Goal: Task Accomplishment & Management: Use online tool/utility

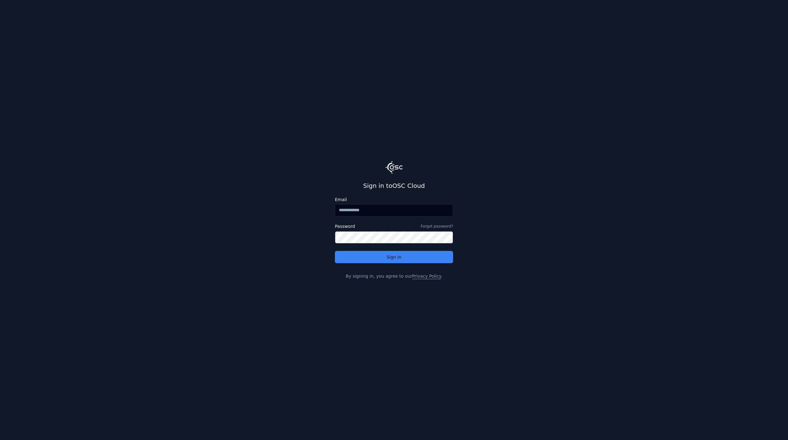
click at [372, 206] on input "Email" at bounding box center [394, 210] width 118 height 12
type input "**********"
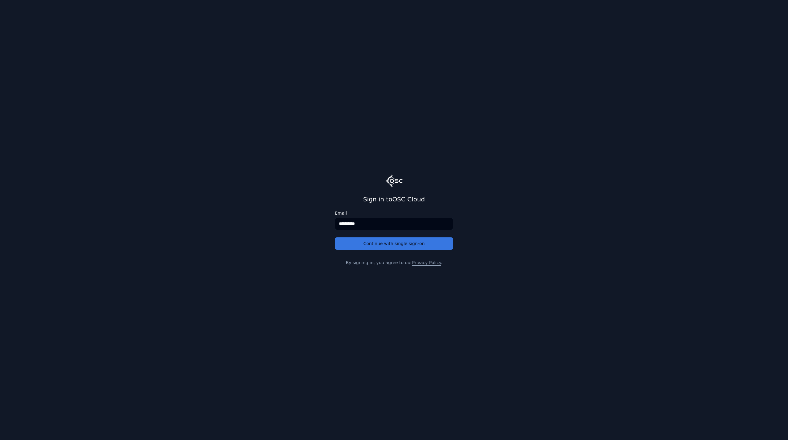
click at [405, 243] on button "Continue with single sign-on" at bounding box center [394, 244] width 118 height 12
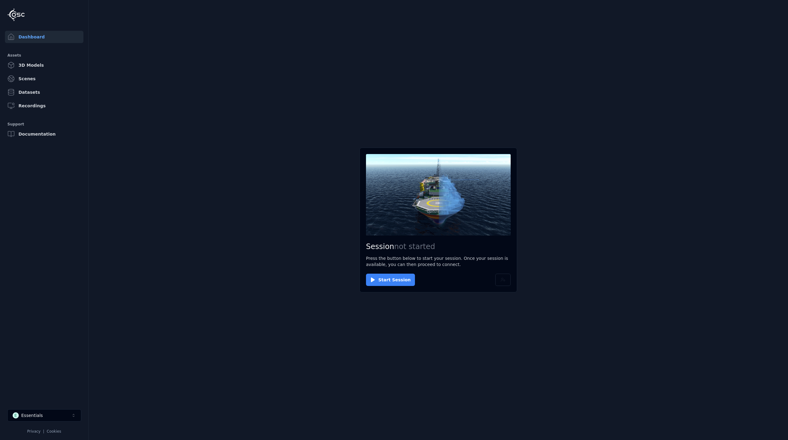
click at [393, 279] on button "Start Session" at bounding box center [390, 280] width 49 height 12
click at [378, 277] on button "Connect" at bounding box center [380, 280] width 28 height 12
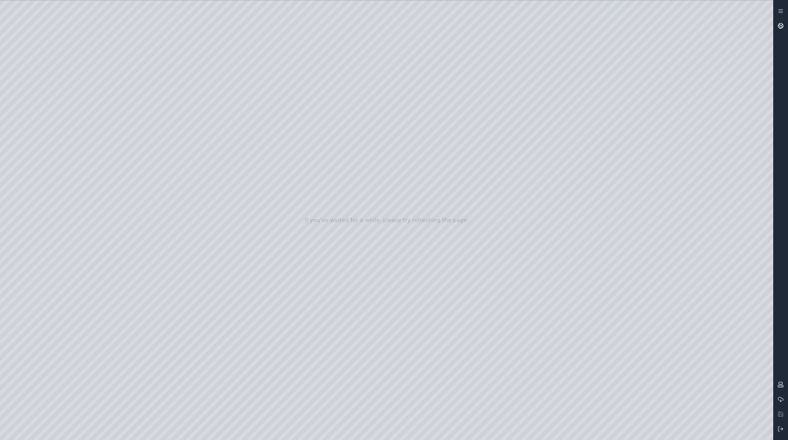
click at [776, 26] on link at bounding box center [780, 25] width 15 height 15
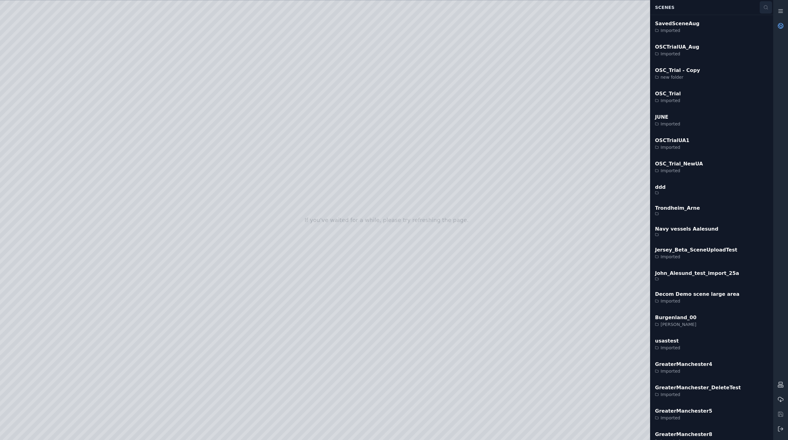
click at [764, 7] on icon at bounding box center [765, 7] width 5 height 5
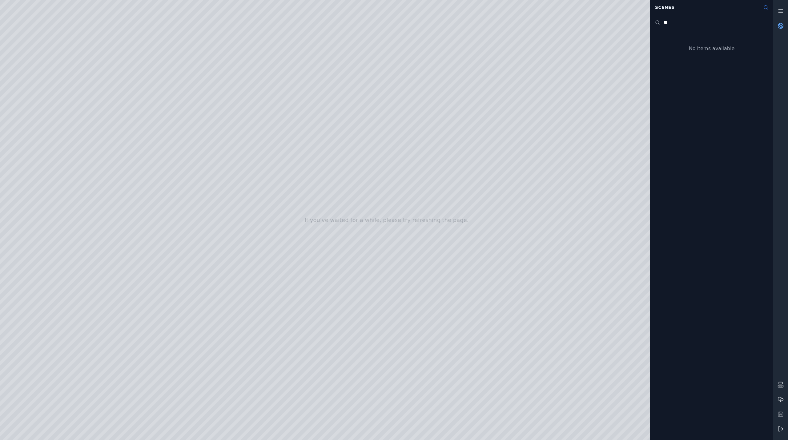
type input "*"
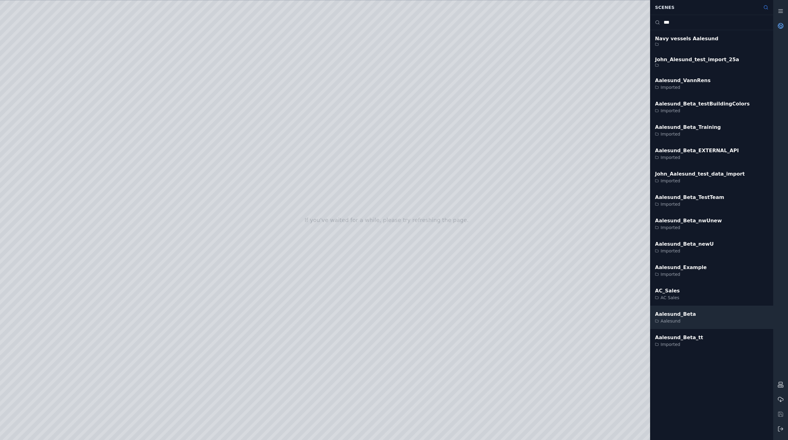
type input "***"
click at [670, 317] on div "Aalesund_Beta" at bounding box center [675, 314] width 41 height 7
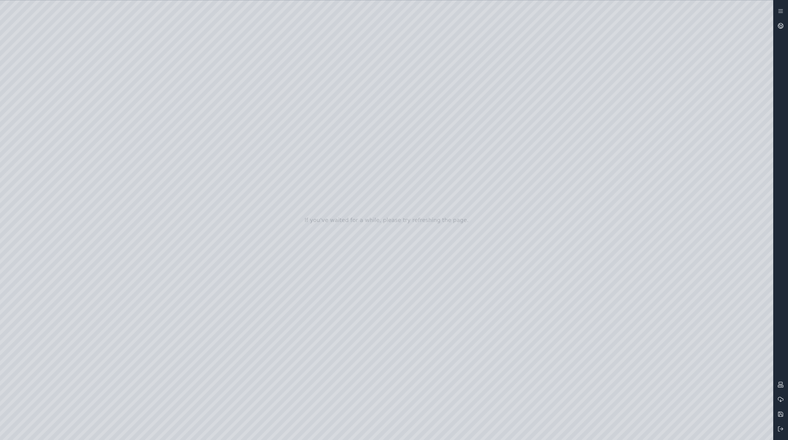
click at [663, 432] on div at bounding box center [386, 220] width 773 height 440
drag, startPoint x: 348, startPoint y: 263, endPoint x: 351, endPoint y: 316, distance: 53.9
drag, startPoint x: 351, startPoint y: 283, endPoint x: 380, endPoint y: 388, distance: 109.4
drag, startPoint x: 388, startPoint y: 352, endPoint x: 323, endPoint y: 234, distance: 134.7
drag, startPoint x: 521, startPoint y: 310, endPoint x: 398, endPoint y: 317, distance: 123.3
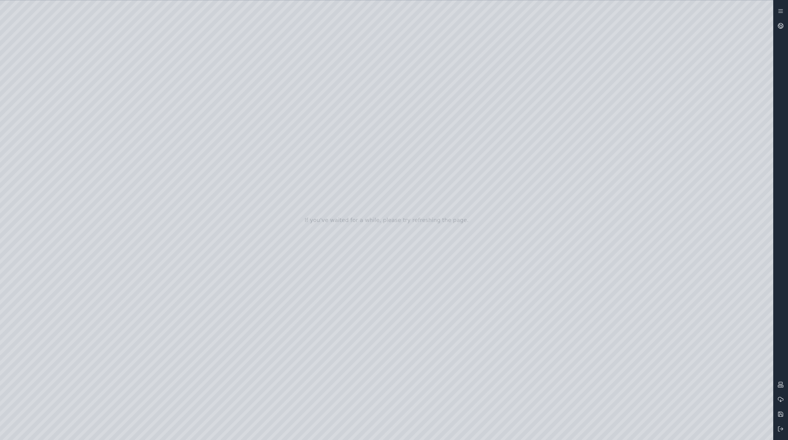
click at [39, 87] on div at bounding box center [386, 220] width 773 height 440
click at [39, 182] on div at bounding box center [386, 220] width 773 height 440
click at [39, 101] on div at bounding box center [386, 220] width 773 height 440
click at [46, 112] on div at bounding box center [386, 220] width 773 height 440
click at [19, 179] on div at bounding box center [386, 220] width 773 height 440
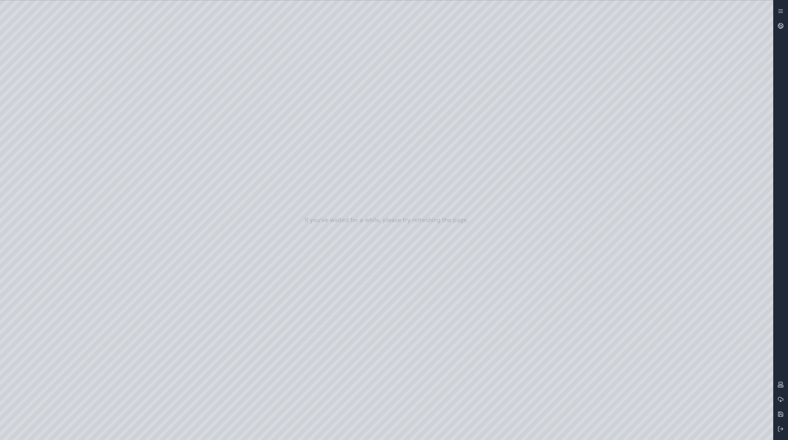
click at [38, 131] on div at bounding box center [386, 220] width 773 height 440
click at [137, 221] on div at bounding box center [386, 220] width 773 height 440
drag, startPoint x: 99, startPoint y: 70, endPoint x: 396, endPoint y: 321, distance: 388.4
click at [396, 321] on div at bounding box center [386, 220] width 773 height 440
click at [381, 406] on div at bounding box center [386, 220] width 773 height 440
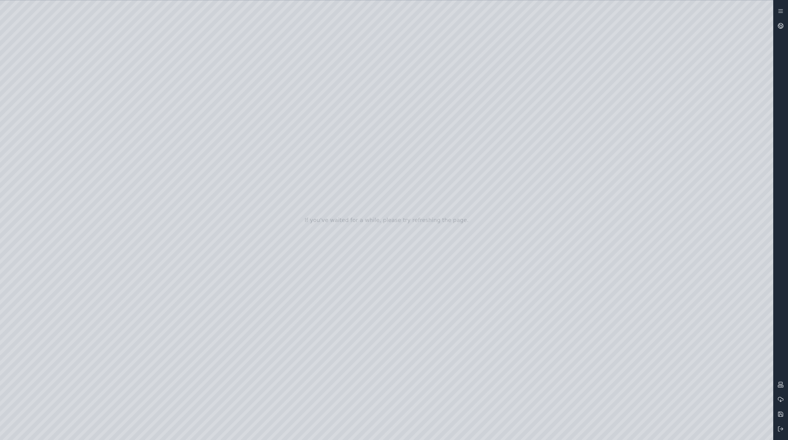
click at [35, 95] on div at bounding box center [386, 220] width 773 height 440
click at [34, 180] on div at bounding box center [386, 220] width 773 height 440
click at [36, 95] on div at bounding box center [386, 220] width 773 height 440
click at [40, 108] on div at bounding box center [386, 220] width 773 height 440
click at [192, 52] on div at bounding box center [386, 220] width 773 height 440
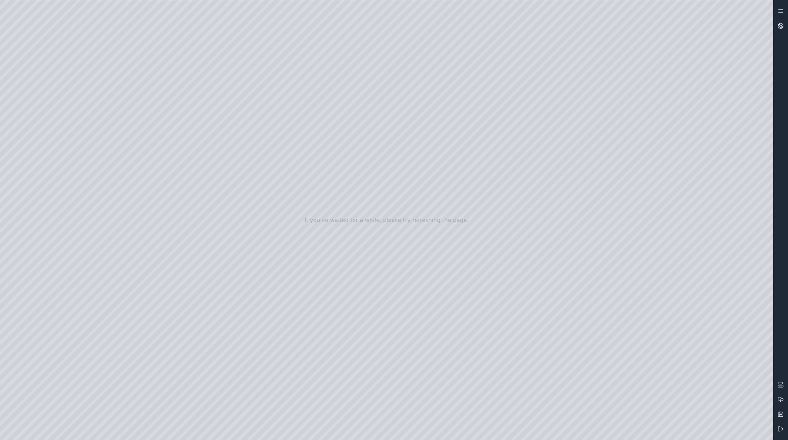
drag, startPoint x: 460, startPoint y: 267, endPoint x: 388, endPoint y: 290, distance: 75.1
click at [121, 95] on div at bounding box center [386, 220] width 773 height 440
drag, startPoint x: 287, startPoint y: 158, endPoint x: 382, endPoint y: 163, distance: 94.3
click at [100, 80] on div at bounding box center [386, 220] width 773 height 440
click at [106, 97] on div at bounding box center [386, 220] width 773 height 440
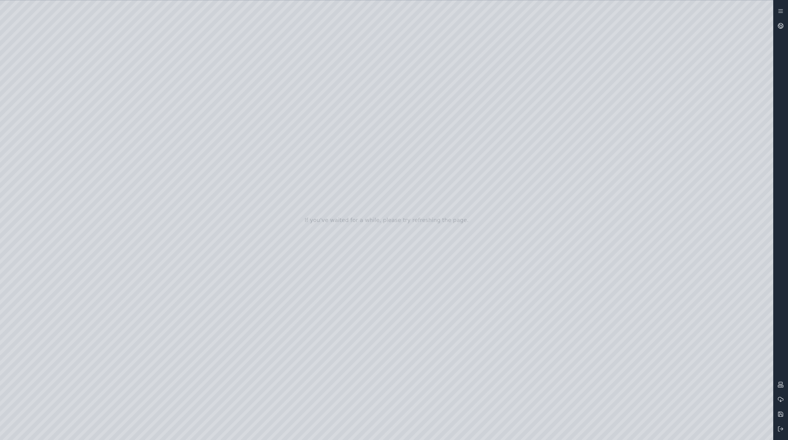
click at [446, 220] on div at bounding box center [386, 220] width 773 height 440
click at [535, 243] on div at bounding box center [386, 220] width 773 height 440
click at [781, 426] on icon at bounding box center [781, 429] width 6 height 6
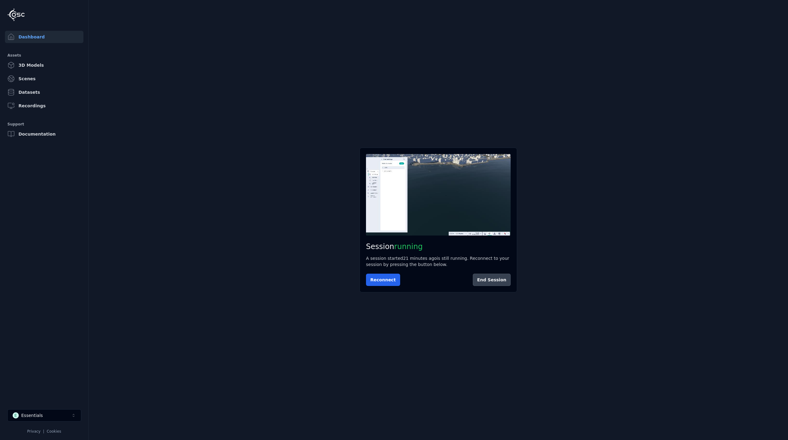
click at [500, 285] on button "End Session" at bounding box center [492, 280] width 38 height 12
